Goal: Transaction & Acquisition: Purchase product/service

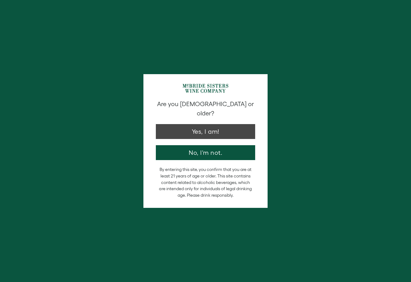
click at [207, 128] on button "Yes, I am!" at bounding box center [205, 131] width 99 height 15
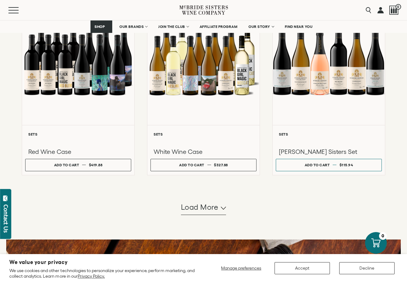
scroll to position [525, 0]
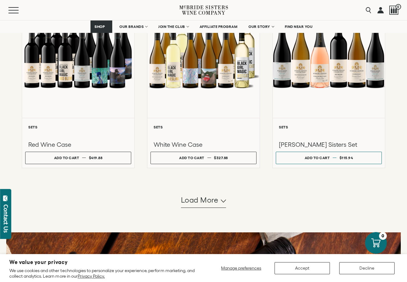
click at [218, 206] on span "Load more" at bounding box center [200, 200] width 38 height 11
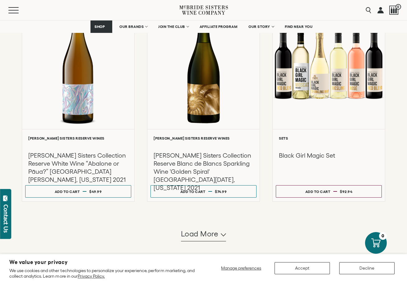
scroll to position [1179, 0]
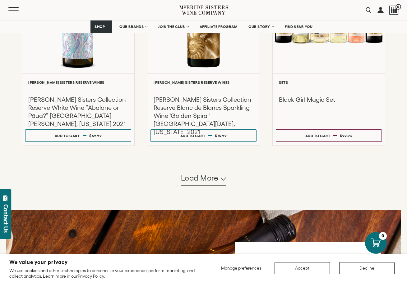
click at [214, 184] on span "Load more" at bounding box center [200, 178] width 38 height 11
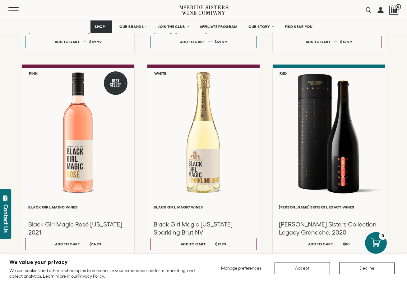
scroll to position [1762, 0]
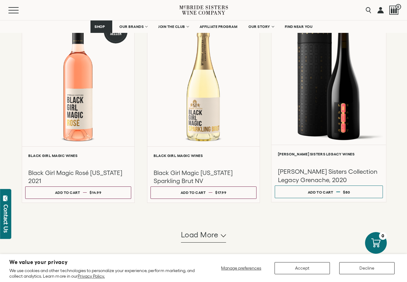
click at [347, 130] on div at bounding box center [328, 78] width 114 height 132
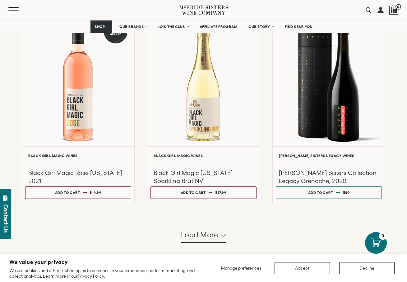
click at [202, 234] on span "Load more" at bounding box center [200, 235] width 38 height 11
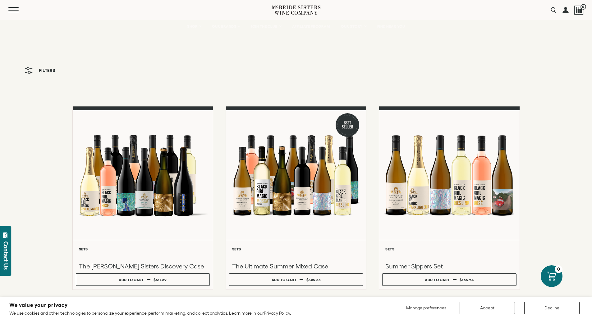
scroll to position [4, 0]
